Goal: Information Seeking & Learning: Learn about a topic

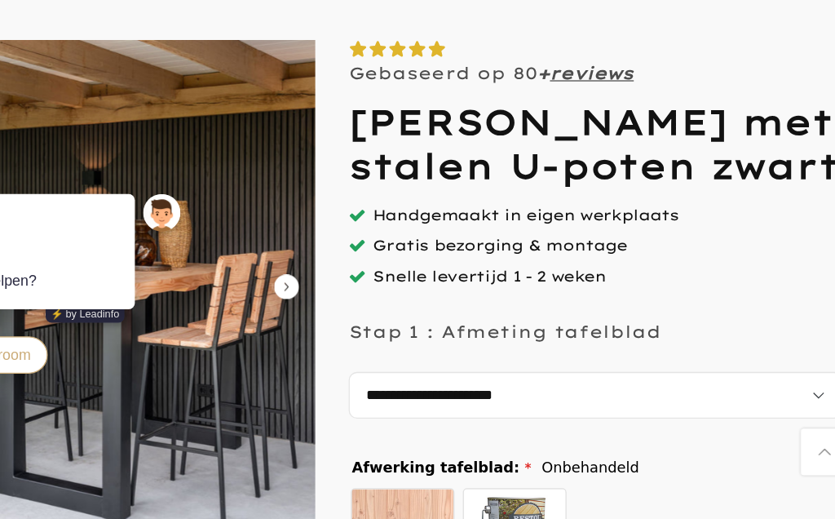
scroll to position [20, 0]
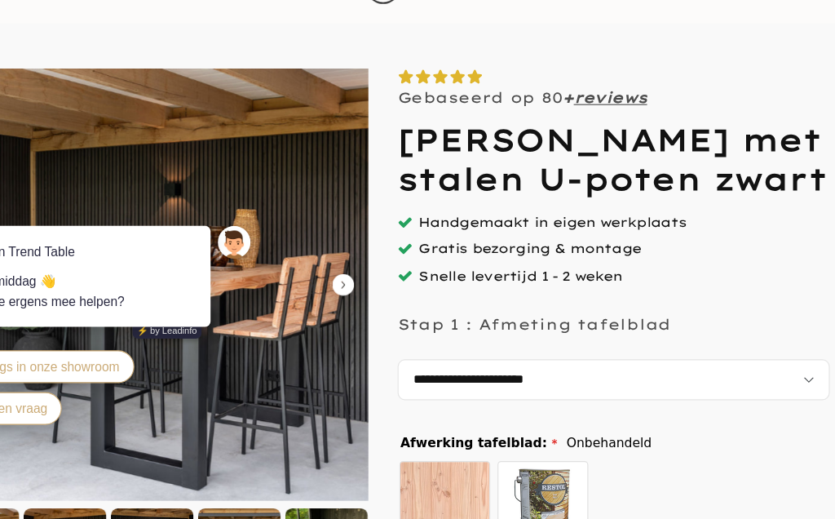
click at [304, 265] on img at bounding box center [210, 306] width 388 height 388
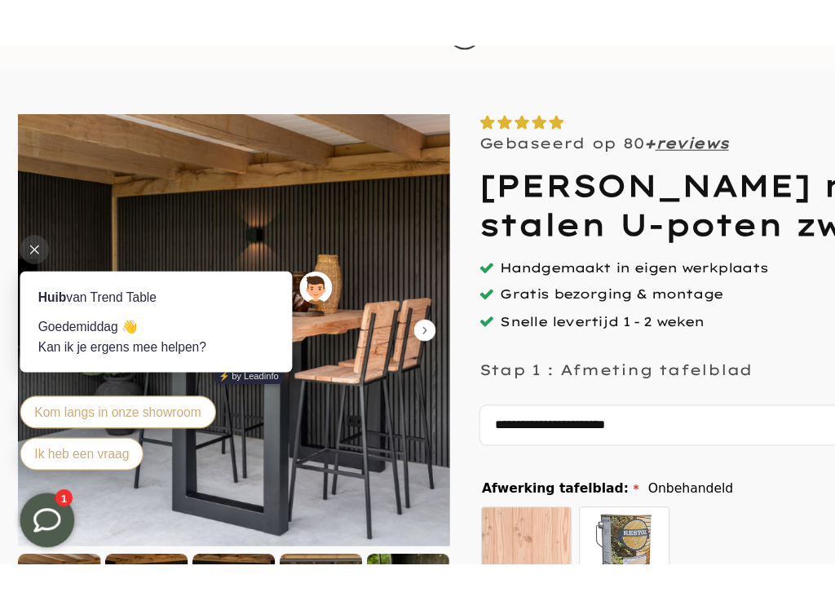
scroll to position [351, 0]
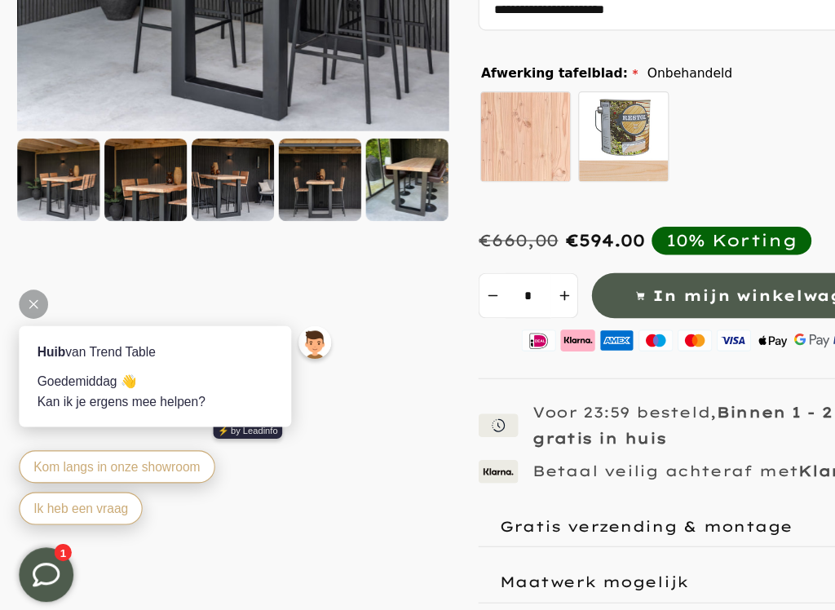
click at [387, 175] on div at bounding box center [366, 212] width 74 height 74
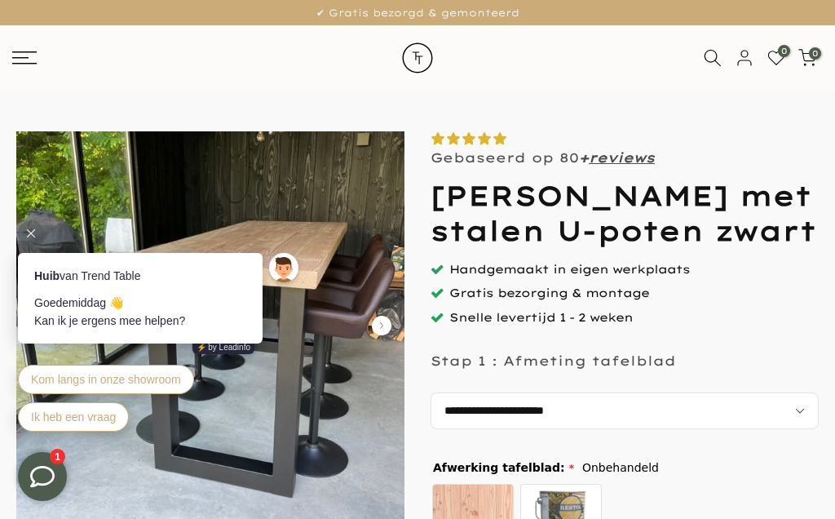
scroll to position [445, 0]
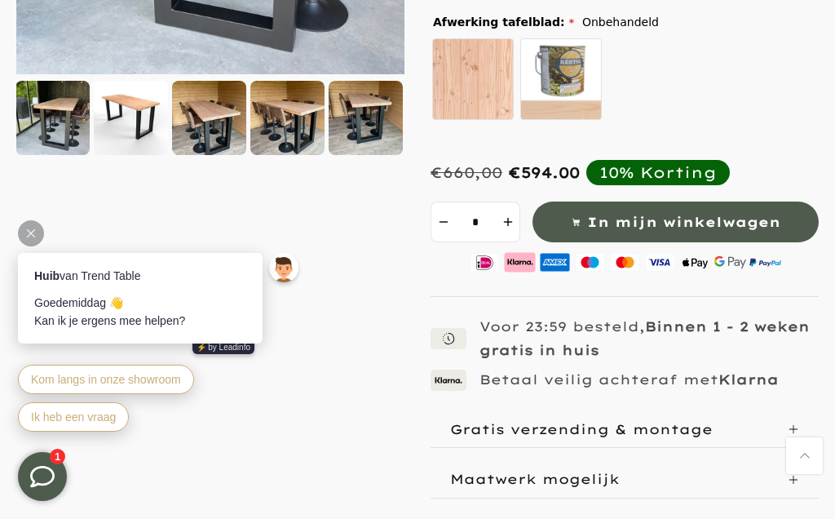
click at [122, 373] on span "Kom langs in onze showroom" at bounding box center [106, 379] width 150 height 13
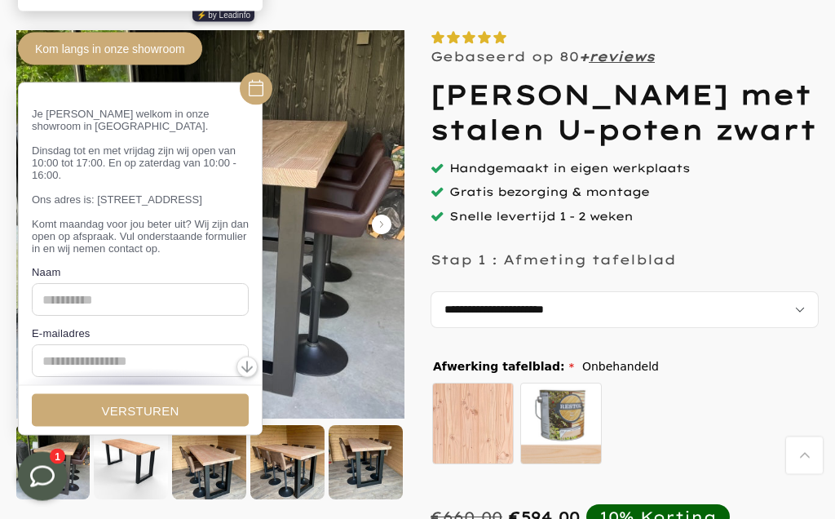
scroll to position [0, 0]
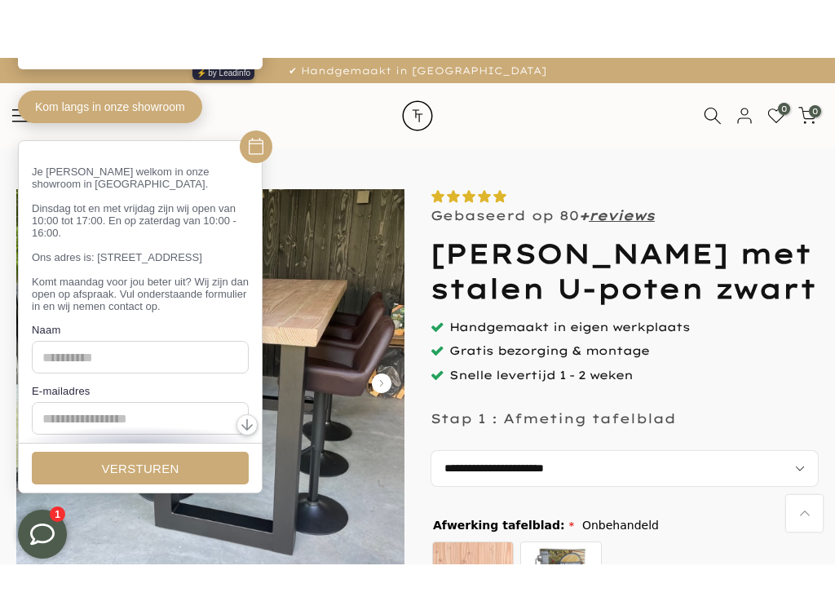
scroll to position [110, 0]
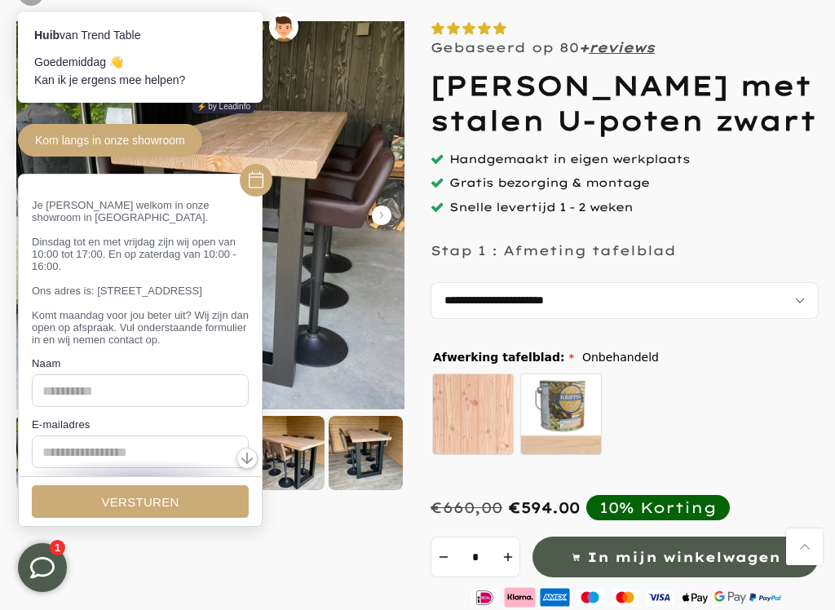
click at [289, 174] on div "Je bent van harte welkom in onze showroom in Giessenburg. Dinsdag tot en met vr…" at bounding box center [160, 350] width 285 height 353
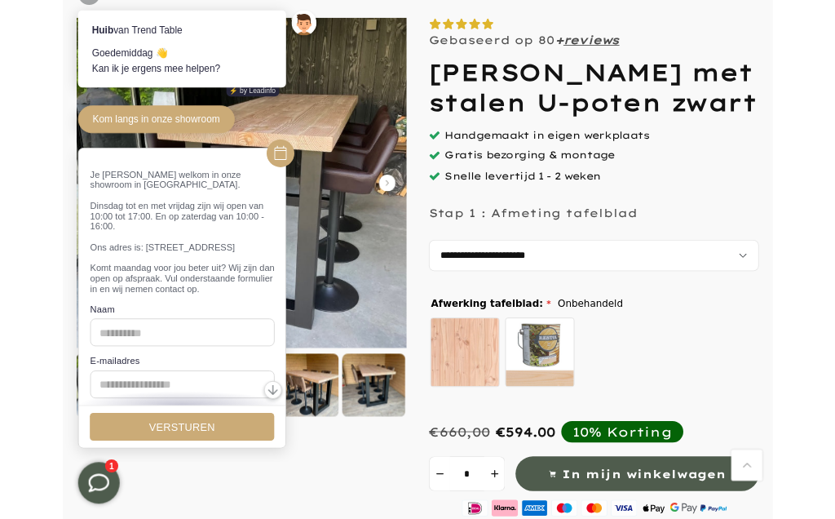
scroll to position [0, 0]
